Goal: Task Accomplishment & Management: Manage account settings

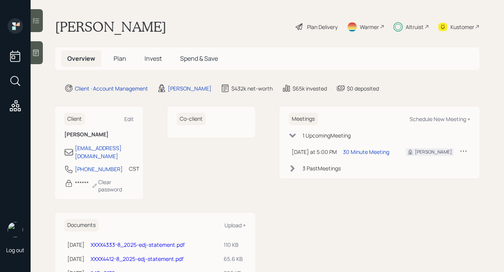
click at [119, 60] on span "Plan" at bounding box center [120, 58] width 13 height 8
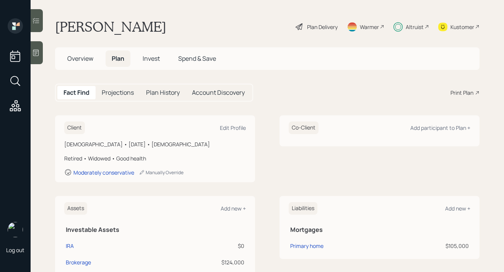
click at [156, 60] on span "Invest" at bounding box center [151, 58] width 17 height 8
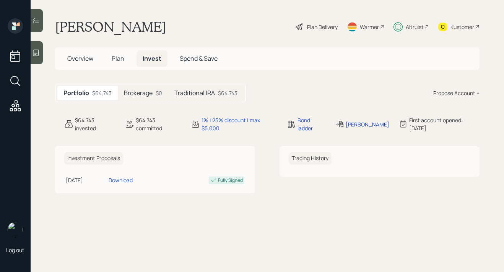
click at [187, 92] on h5 "Traditional IRA" at bounding box center [194, 93] width 41 height 7
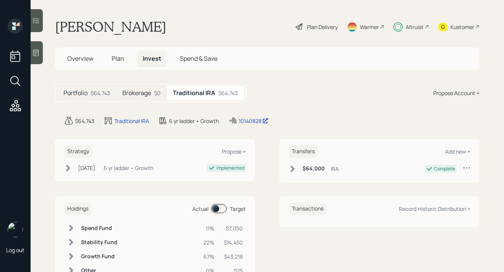
click at [141, 91] on h5 "Brokerage" at bounding box center [136, 93] width 29 height 7
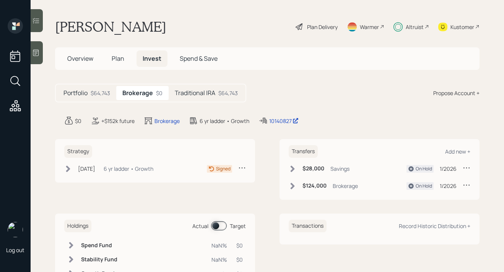
click at [195, 95] on h5 "Traditional IRA" at bounding box center [195, 93] width 41 height 7
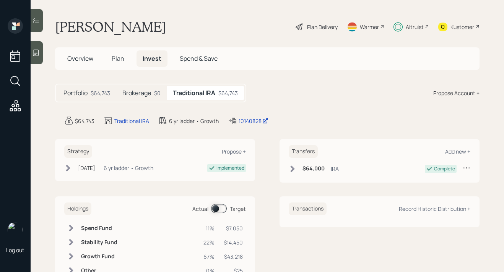
click at [86, 55] on span "Overview" at bounding box center [80, 58] width 26 height 8
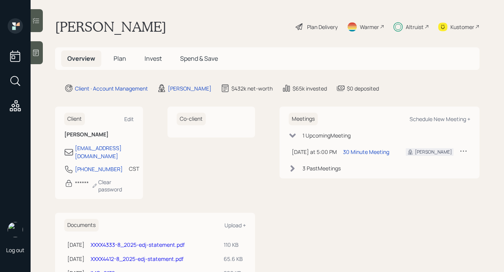
click at [121, 59] on span "Plan" at bounding box center [120, 58] width 13 height 8
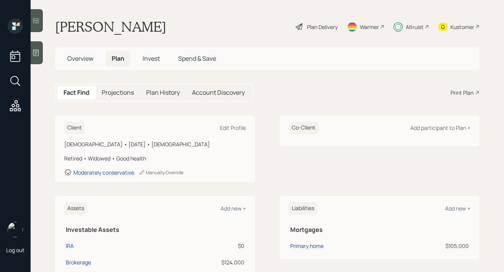
click at [157, 59] on span "Invest" at bounding box center [151, 58] width 17 height 8
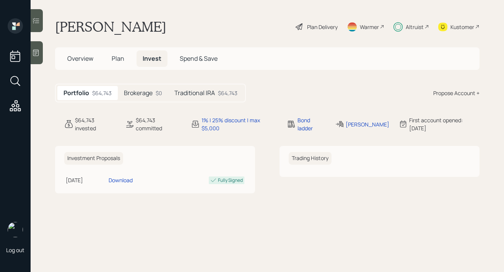
click at [215, 101] on div "Portfolio $64,743 Brokerage $0 Traditional IRA $64,743" at bounding box center [150, 93] width 191 height 19
click at [218, 93] on div "$64,743" at bounding box center [228, 93] width 20 height 8
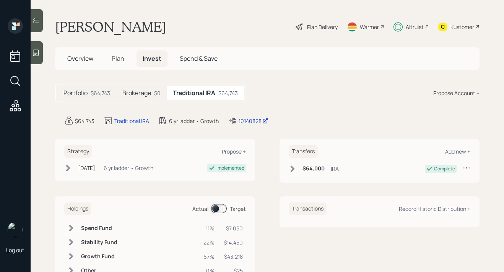
click at [196, 59] on span "Spend & Save" at bounding box center [199, 58] width 38 height 8
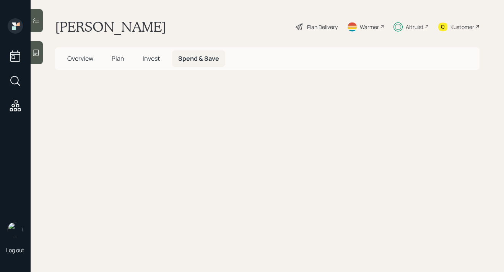
click at [144, 59] on span "Invest" at bounding box center [151, 58] width 17 height 8
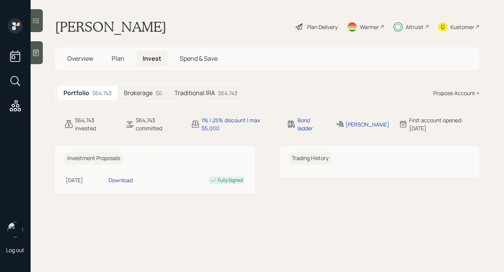
click at [142, 93] on h5 "Brokerage" at bounding box center [138, 93] width 29 height 7
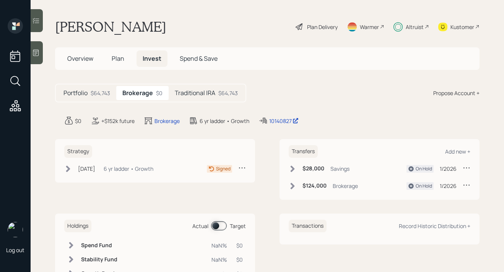
click at [202, 90] on h5 "Traditional IRA" at bounding box center [195, 93] width 41 height 7
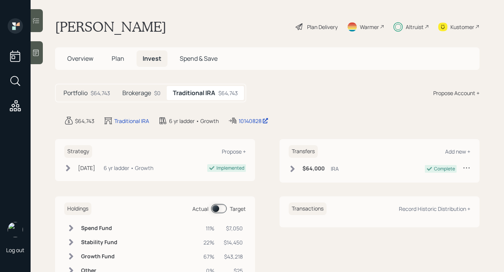
click at [148, 96] on h5 "Brokerage" at bounding box center [136, 93] width 29 height 7
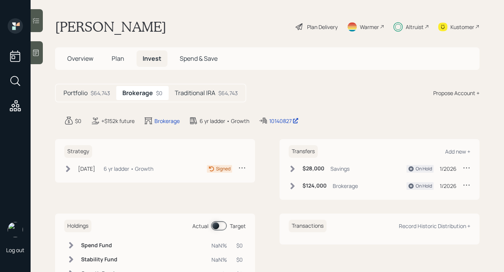
click at [95, 93] on div "$64,743" at bounding box center [101, 93] width 20 height 8
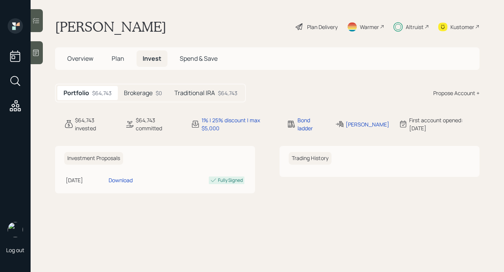
click at [88, 60] on span "Overview" at bounding box center [80, 58] width 26 height 8
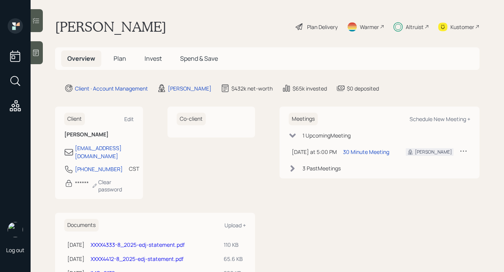
click at [121, 60] on span "Plan" at bounding box center [120, 58] width 13 height 8
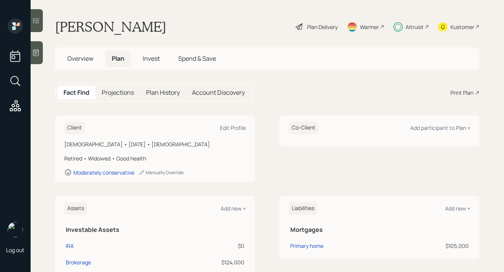
click at [159, 62] on span "Invest" at bounding box center [151, 58] width 17 height 8
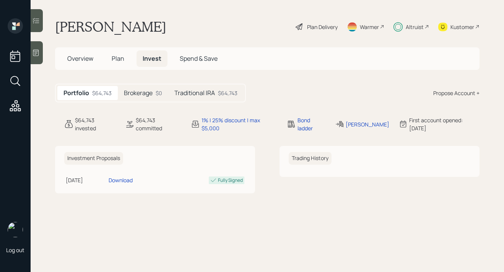
click at [202, 58] on span "Spend & Save" at bounding box center [199, 58] width 38 height 8
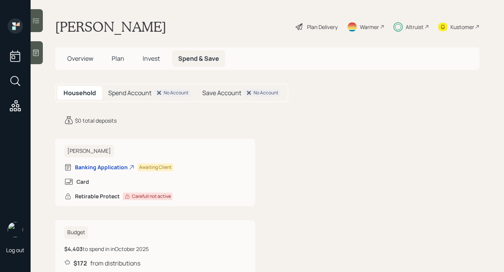
click at [75, 61] on span "Overview" at bounding box center [80, 58] width 26 height 8
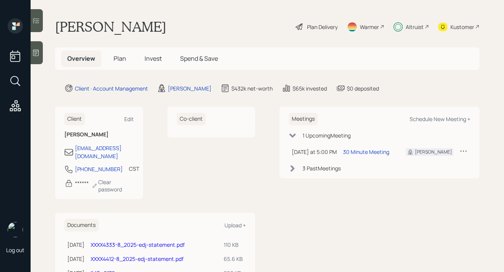
click at [122, 59] on span "Plan" at bounding box center [120, 58] width 13 height 8
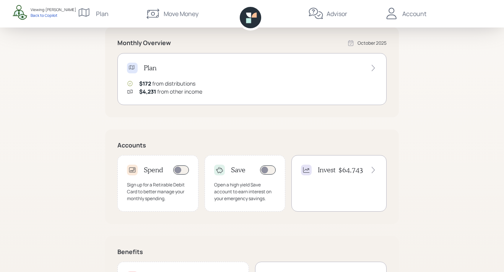
scroll to position [202, 0]
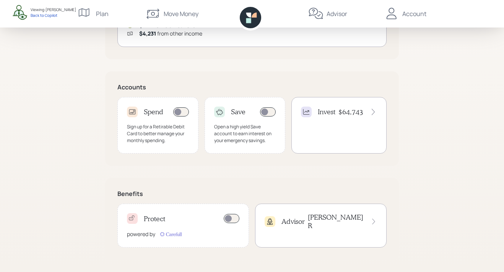
click at [344, 122] on div "Invest $64,743" at bounding box center [339, 125] width 95 height 57
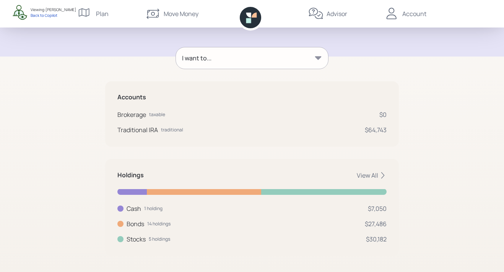
scroll to position [98, 0]
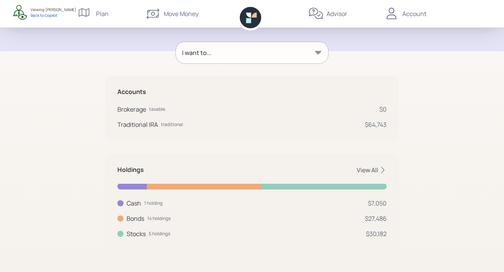
click at [368, 168] on div "View All" at bounding box center [372, 170] width 30 height 8
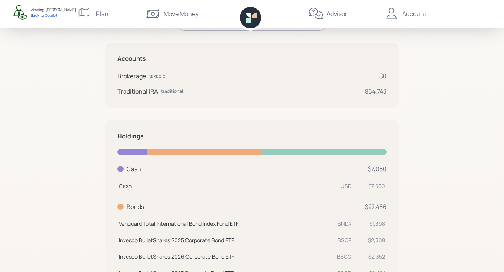
scroll to position [62, 0]
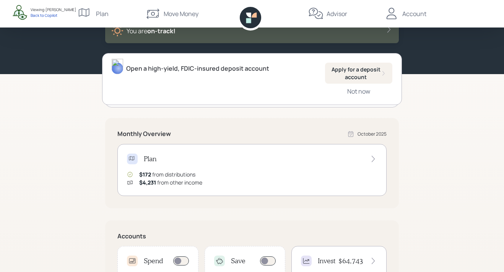
scroll to position [202, 0]
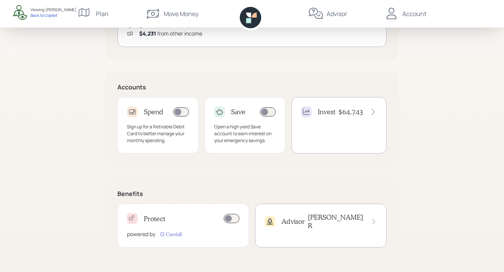
click at [301, 218] on h4 "Advisor" at bounding box center [293, 222] width 23 height 8
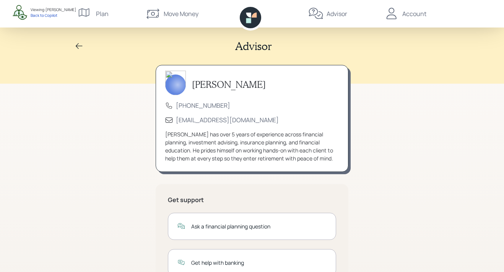
click at [416, 14] on div "Account" at bounding box center [415, 13] width 24 height 9
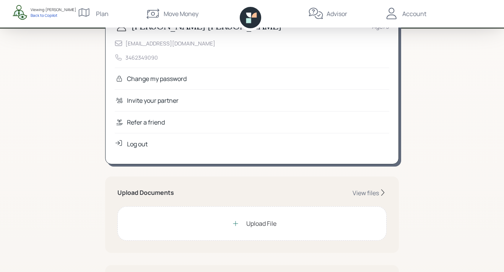
scroll to position [49, 0]
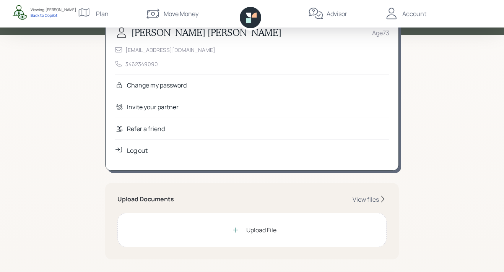
click at [159, 128] on div "Refer a friend" at bounding box center [146, 128] width 38 height 9
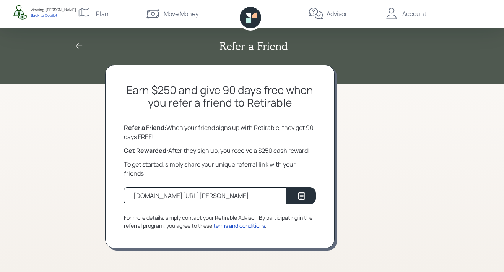
drag, startPoint x: 255, startPoint y: 197, endPoint x: 127, endPoint y: 187, distance: 128.6
click at [126, 187] on div "Earn $250 and give 90 days free when you refer a friend to Retirable Refer a Fr…" at bounding box center [220, 157] width 230 height 184
copy div "retirable.com/referral/margaret/ze8yz5b"
click at [93, 134] on div "Refer a Friend Earn $250 and give 90 days free when you refer a friend to Retir…" at bounding box center [252, 136] width 504 height 272
click at [257, 17] on icon at bounding box center [250, 17] width 21 height 21
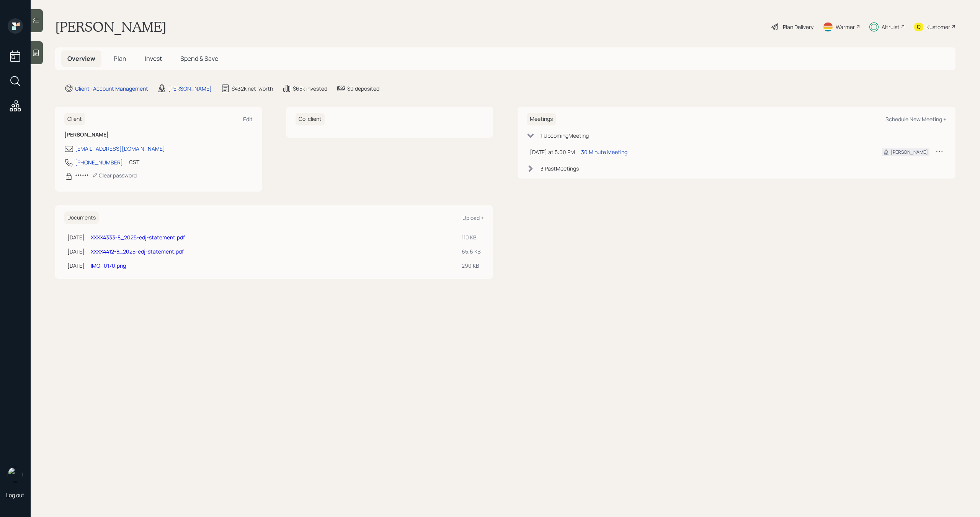
click at [152, 59] on span "Invest" at bounding box center [153, 58] width 17 height 8
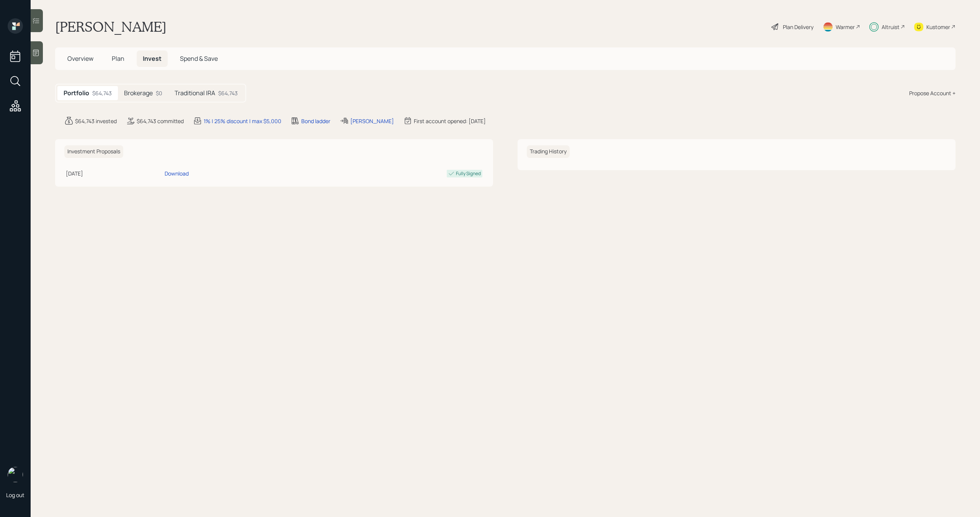
click at [152, 92] on h5 "Brokerage" at bounding box center [138, 93] width 29 height 7
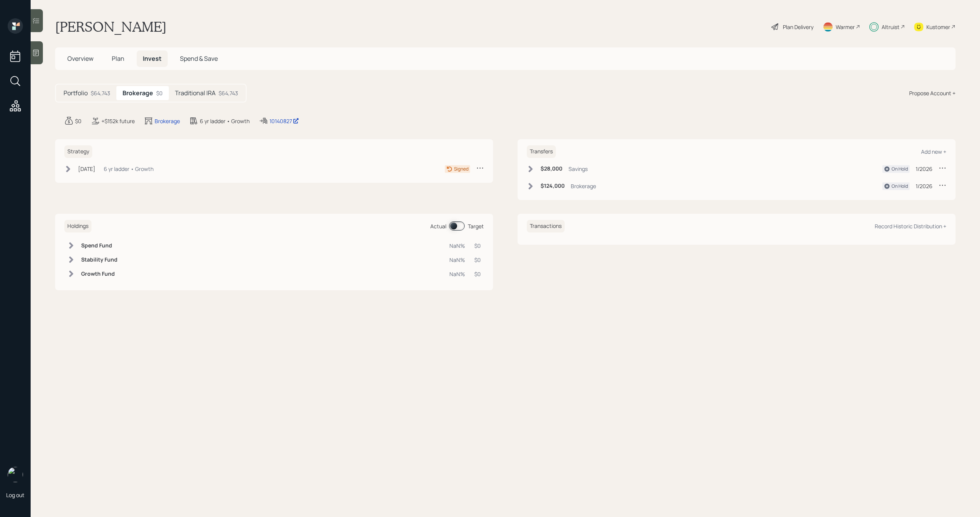
click at [207, 92] on h5 "Traditional IRA" at bounding box center [195, 93] width 41 height 7
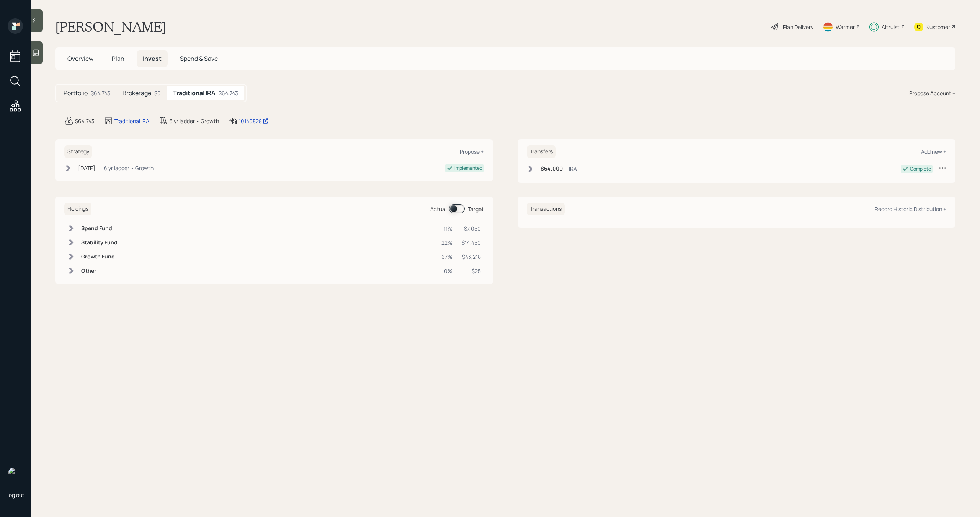
click at [153, 92] on div "Brokerage $0" at bounding box center [141, 93] width 51 height 14
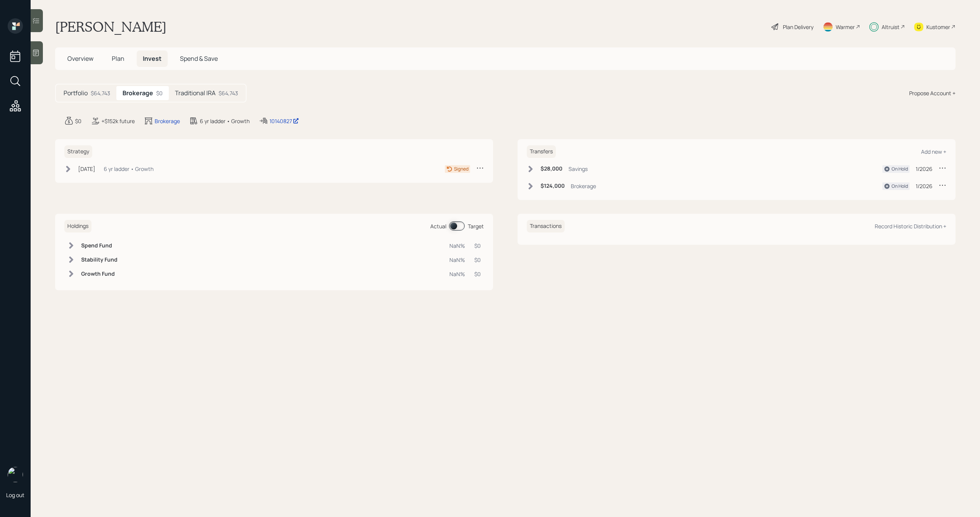
click at [200, 92] on h5 "Traditional IRA" at bounding box center [195, 93] width 41 height 7
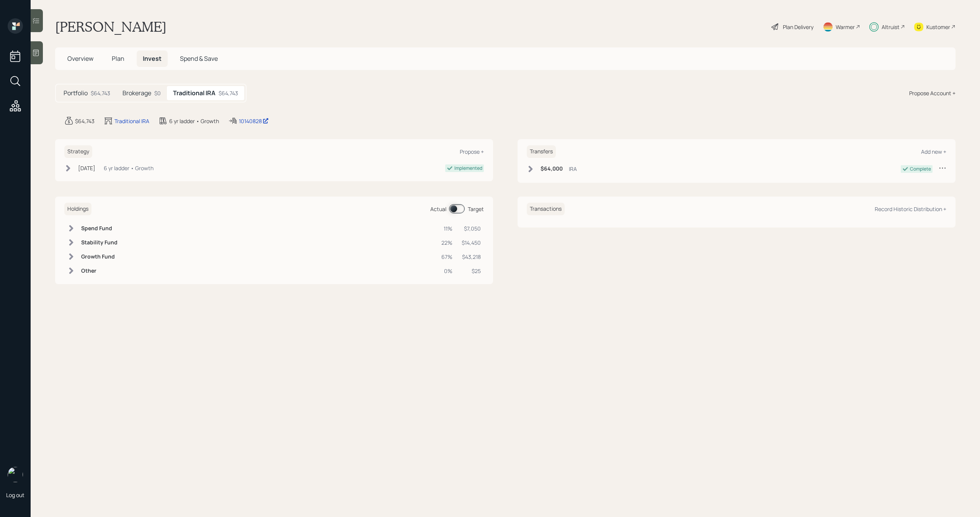
click at [120, 61] on span "Plan" at bounding box center [118, 58] width 13 height 8
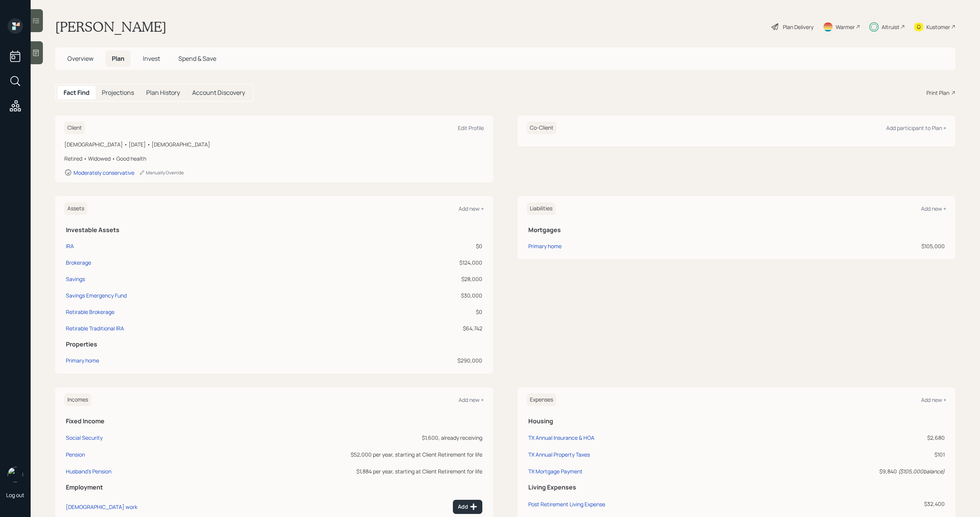
click at [150, 61] on span "Invest" at bounding box center [151, 58] width 17 height 8
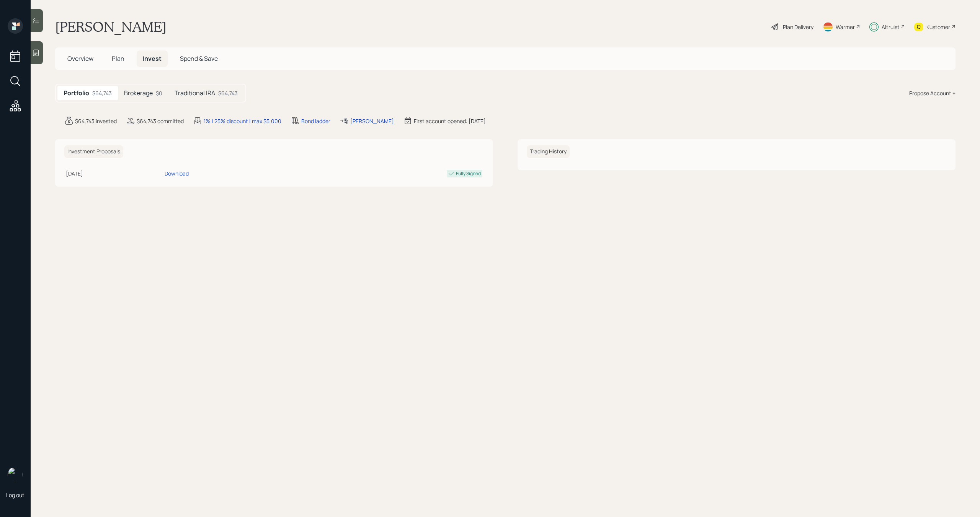
click at [209, 97] on div "Traditional IRA $64,743" at bounding box center [205, 93] width 75 height 14
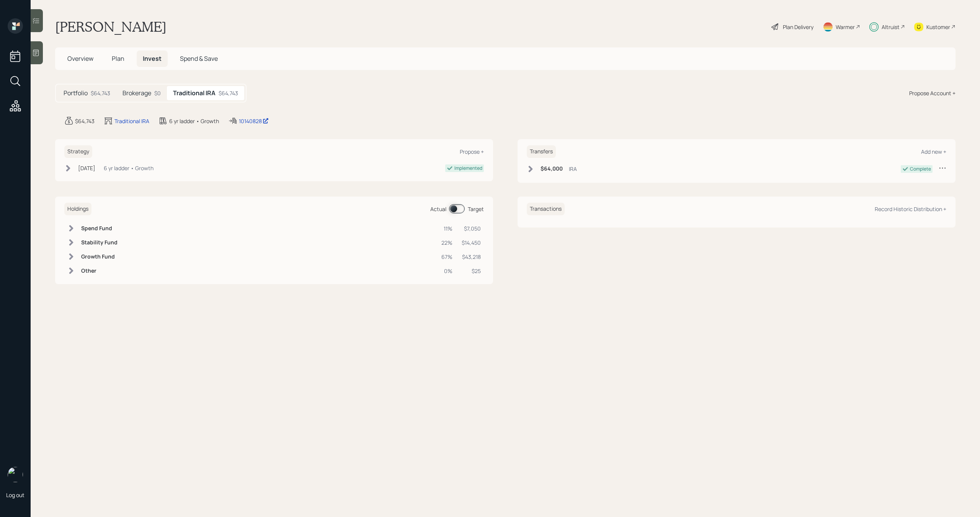
click at [101, 96] on div "$64,743" at bounding box center [101, 93] width 20 height 8
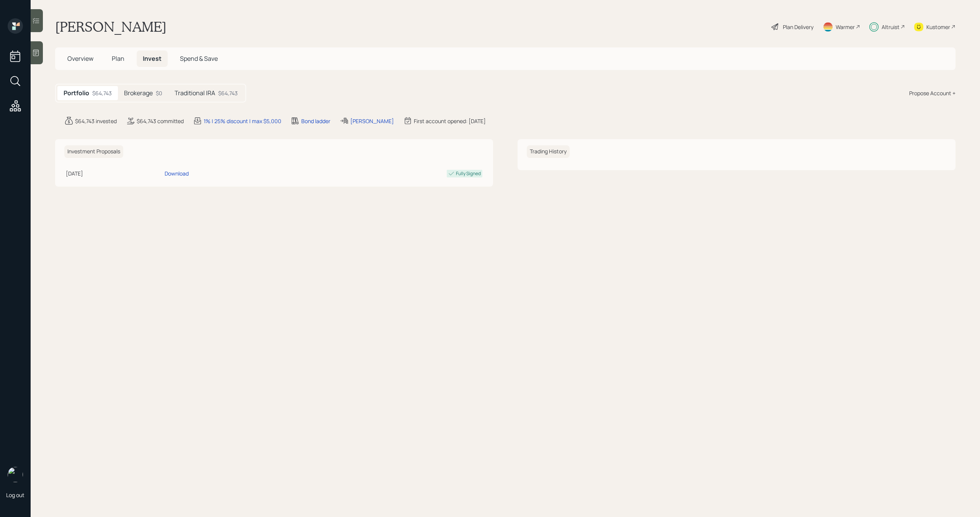
click at [142, 95] on h5 "Brokerage" at bounding box center [138, 93] width 29 height 7
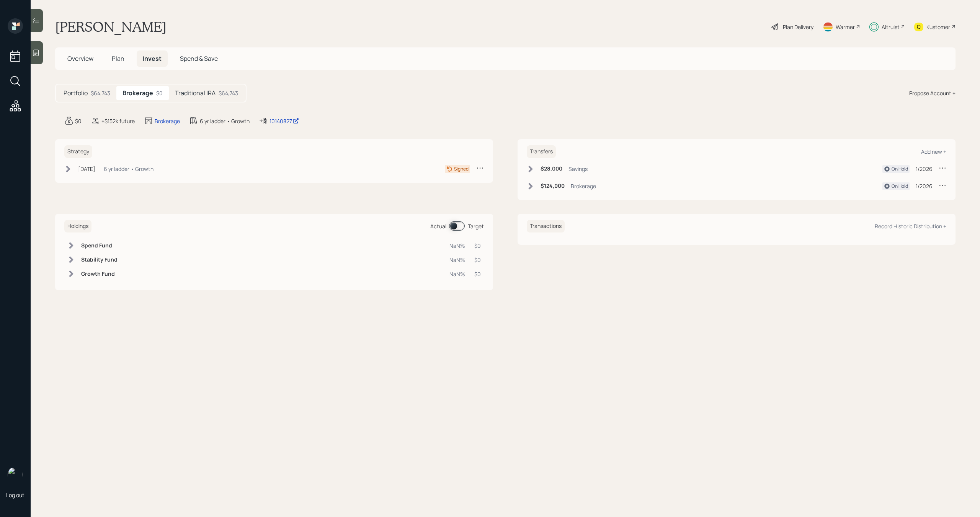
click at [117, 57] on span "Plan" at bounding box center [118, 58] width 13 height 8
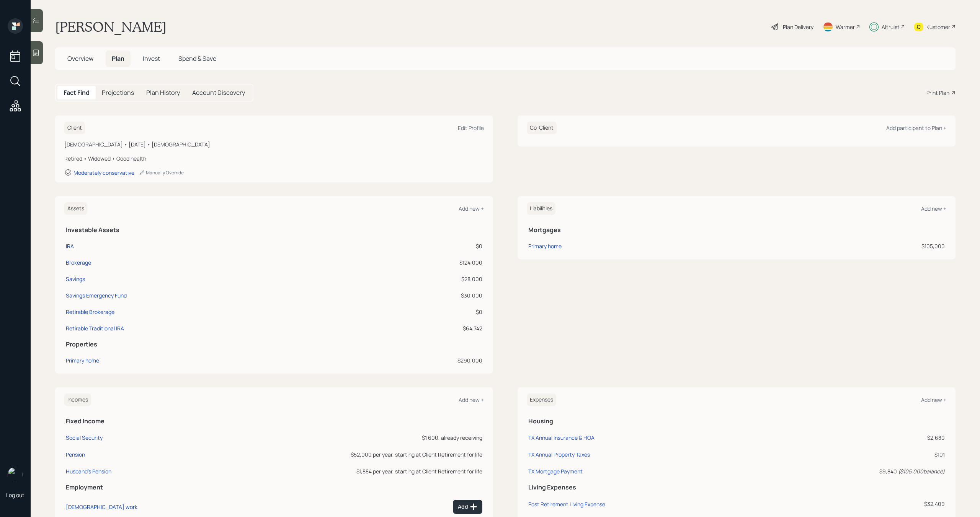
click at [69, 246] on div "IRA" at bounding box center [70, 246] width 8 height 8
select select "ira"
select select "balanced"
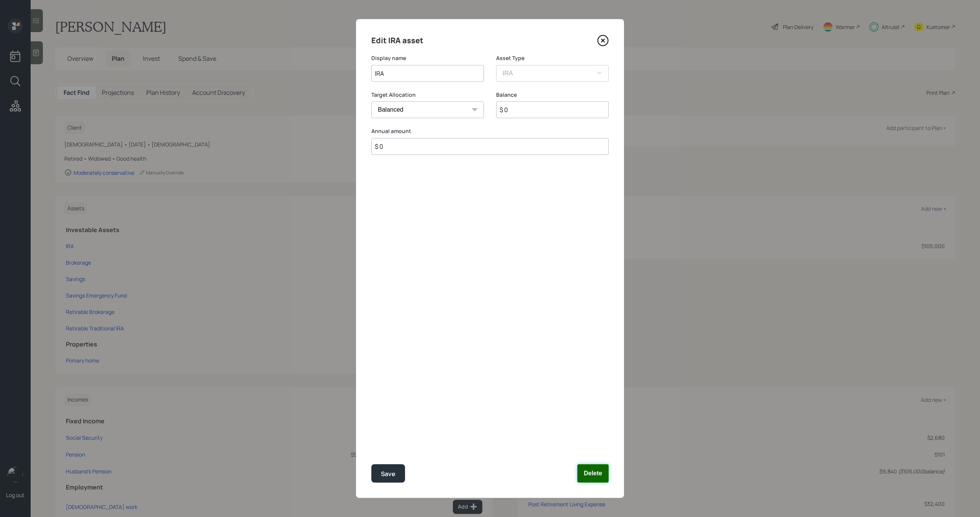
click at [598, 471] on button "Delete" at bounding box center [592, 474] width 31 height 18
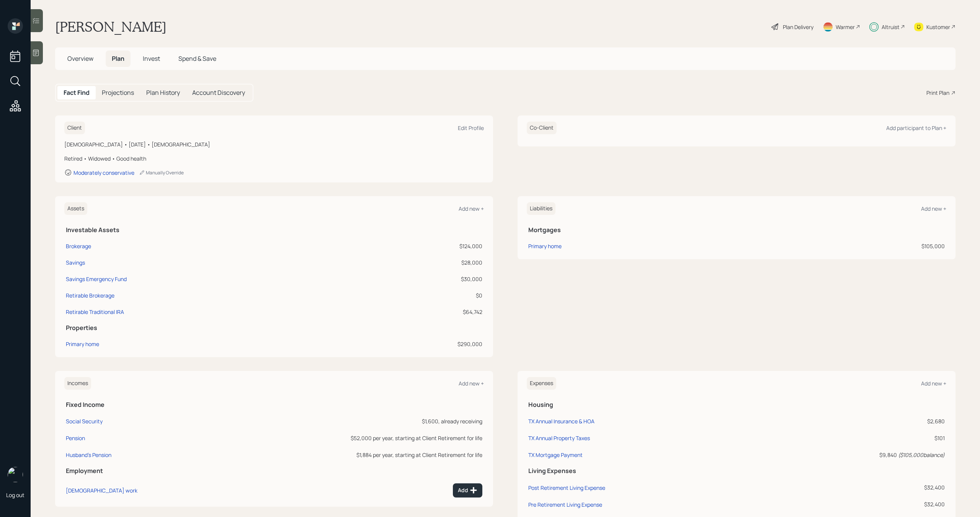
click at [155, 60] on span "Invest" at bounding box center [151, 58] width 17 height 8
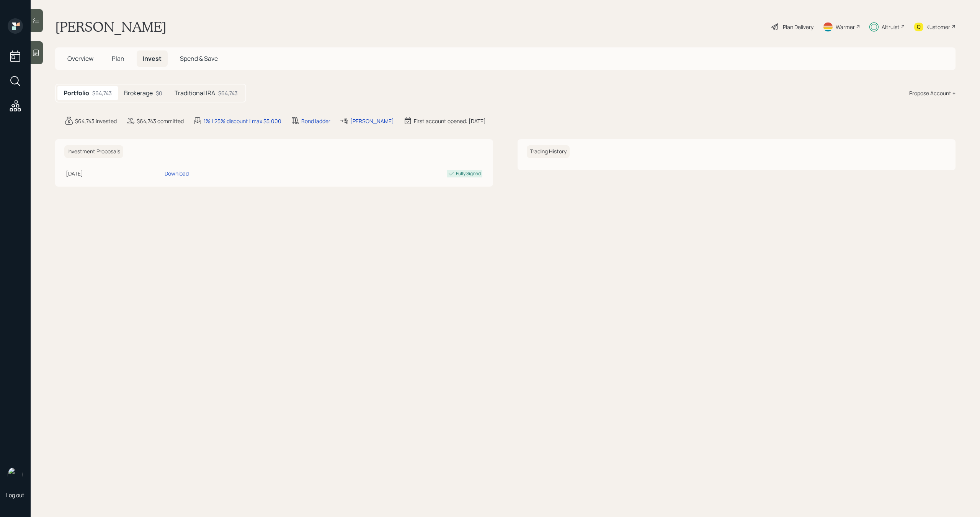
click at [148, 93] on h5 "Brokerage" at bounding box center [138, 93] width 29 height 7
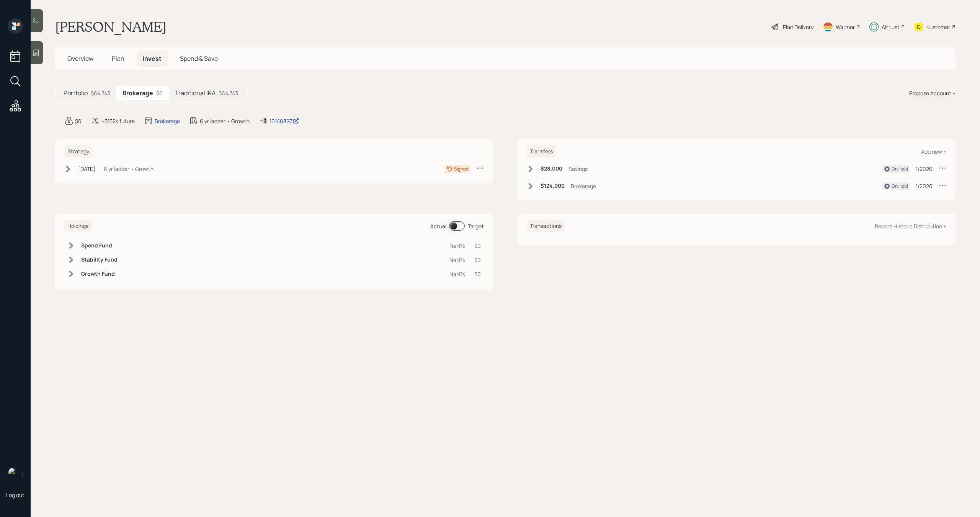
click at [209, 100] on div "Traditional IRA $64,743" at bounding box center [206, 93] width 75 height 14
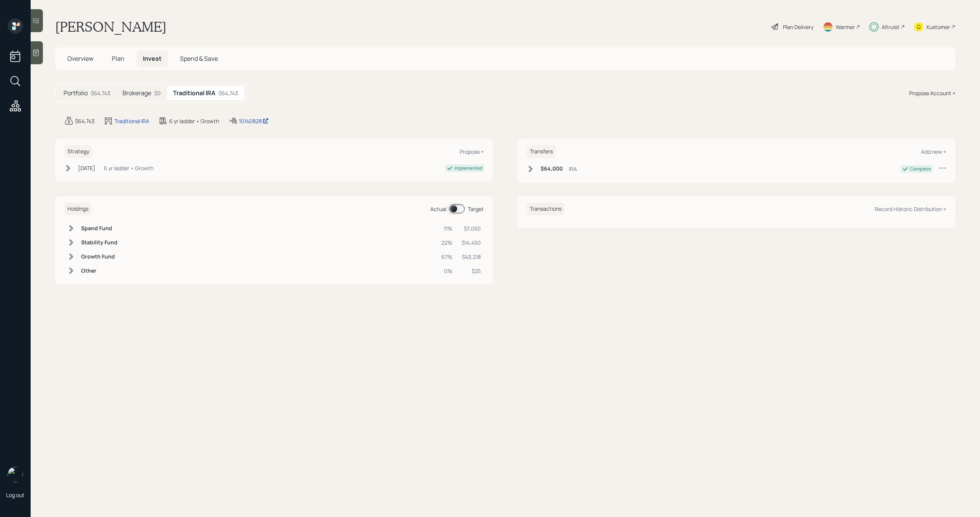
click at [153, 99] on div "Brokerage $0" at bounding box center [141, 93] width 51 height 14
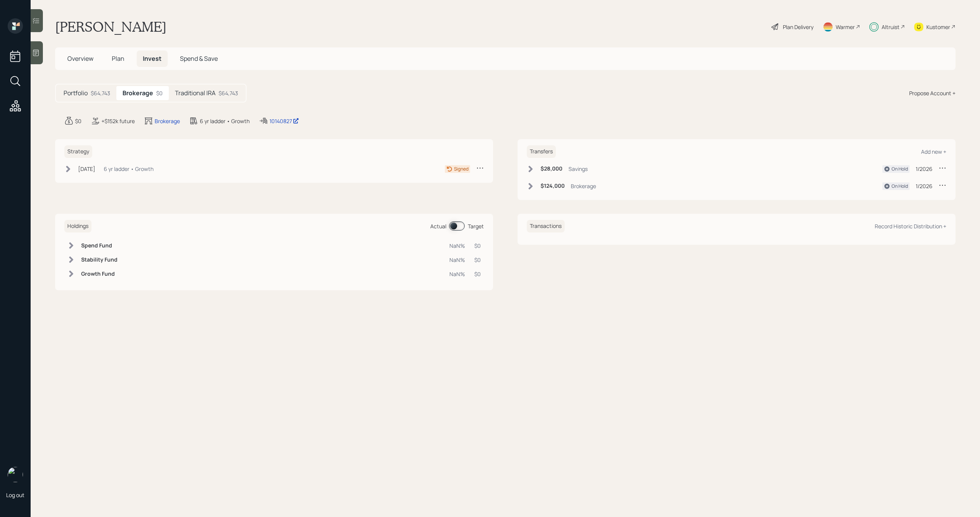
click at [90, 99] on div "Portfolio $64,743" at bounding box center [86, 93] width 59 height 14
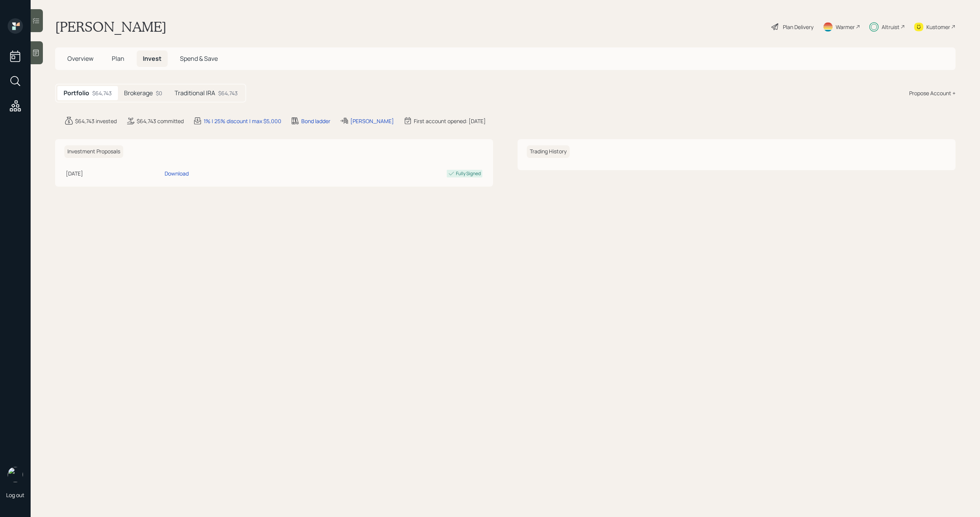
click at [91, 60] on span "Overview" at bounding box center [80, 58] width 26 height 8
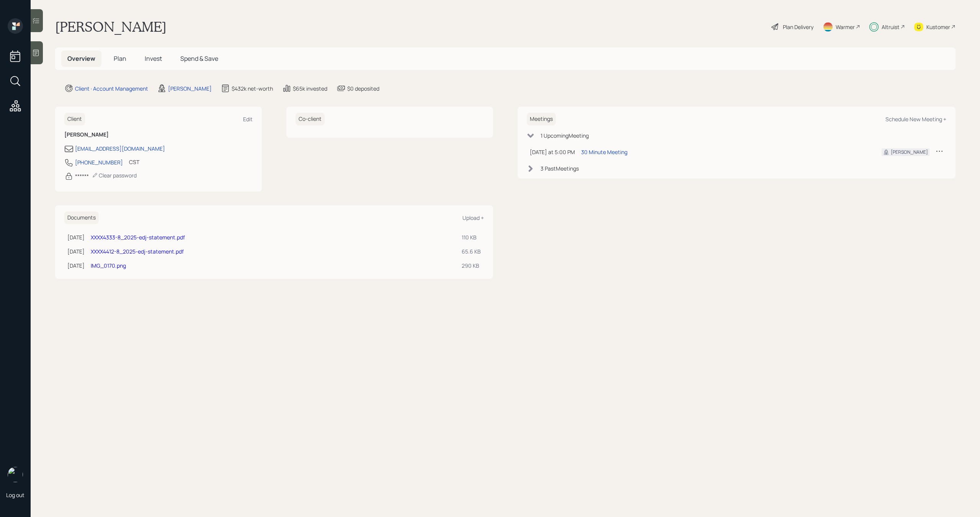
click at [120, 59] on span "Plan" at bounding box center [120, 58] width 13 height 8
